Goal: Task Accomplishment & Management: Manage account settings

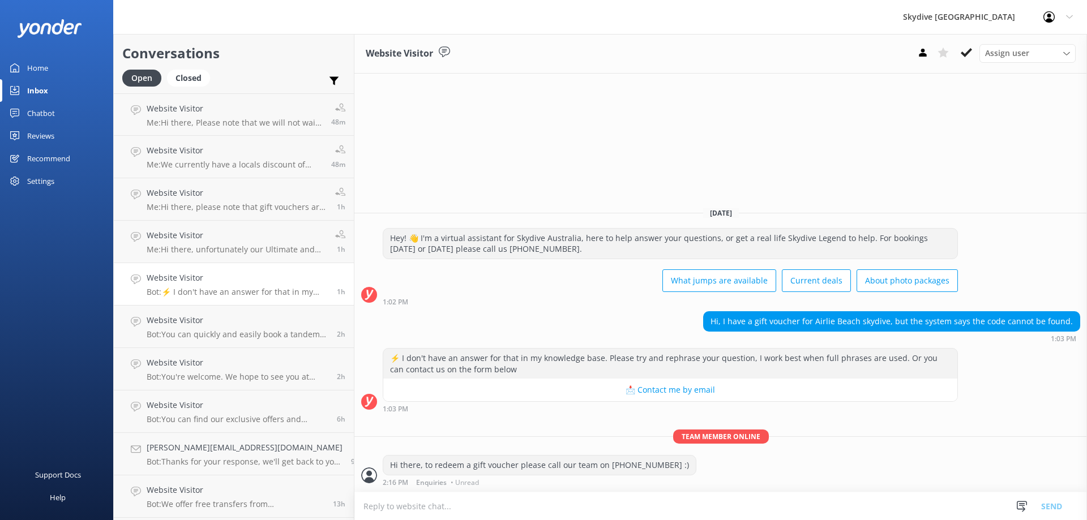
click at [1058, 16] on div at bounding box center [1053, 16] width 18 height 11
click at [1022, 75] on link "Logout" at bounding box center [1031, 76] width 113 height 28
